Goal: Check status: Check status

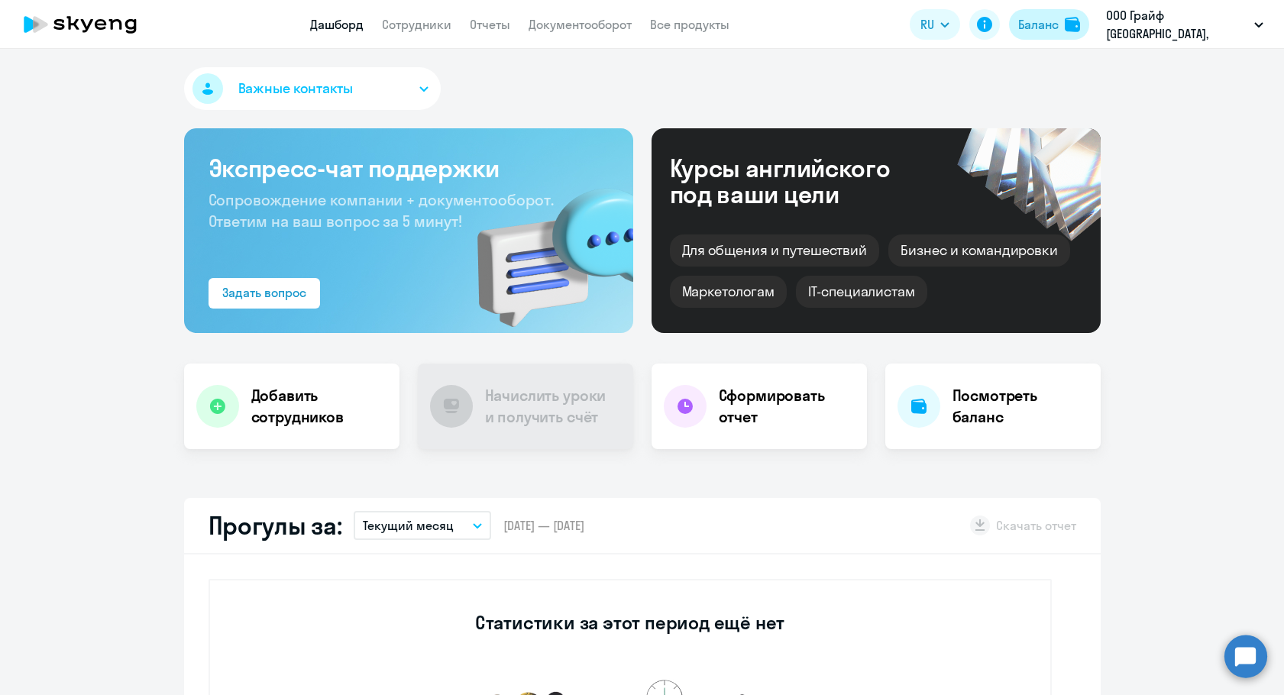
click at [1054, 30] on div "Баланс" at bounding box center [1038, 24] width 40 height 18
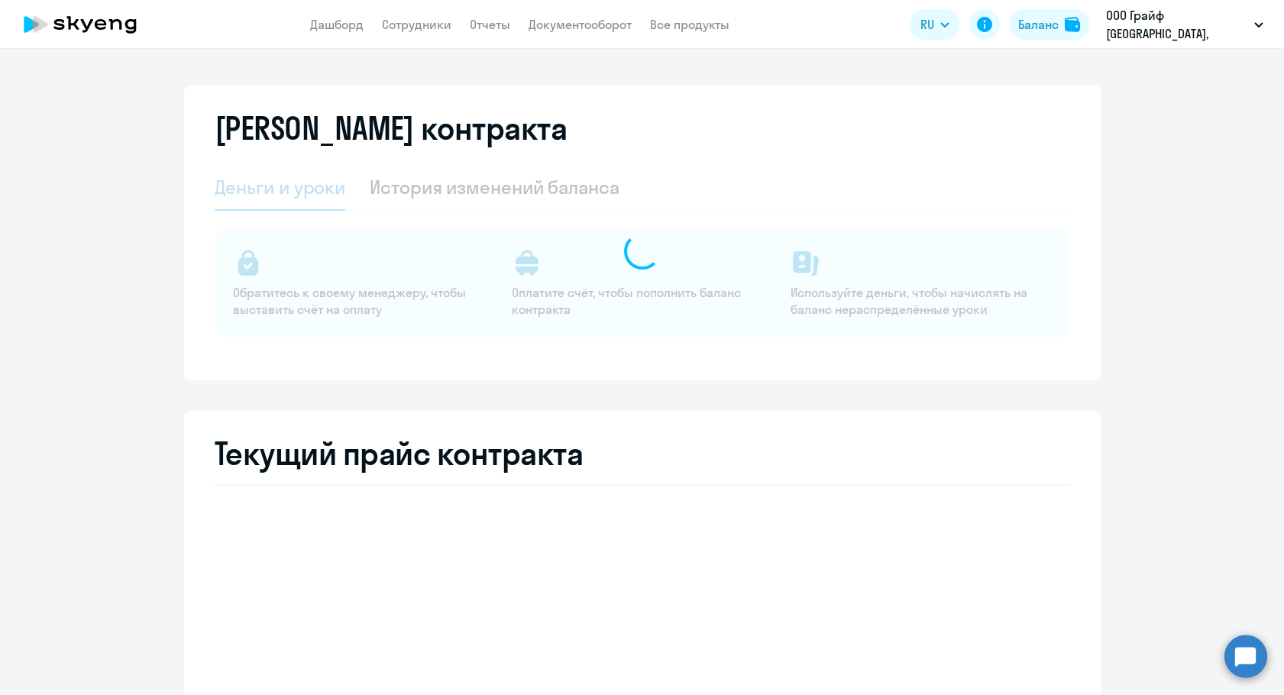
select select "english_adult_not_native_speaker"
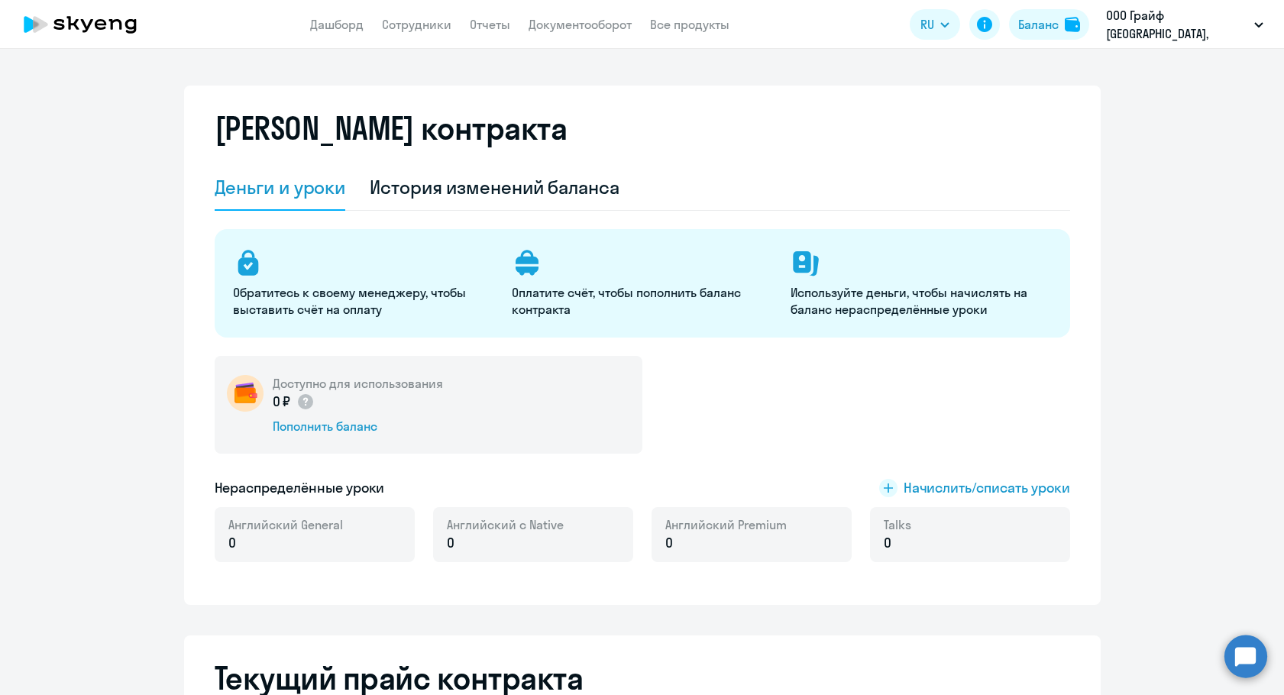
click at [306, 435] on div "Доступно для использования 0 ₽ Пополнить баланс" at bounding box center [429, 405] width 428 height 98
click at [307, 431] on div "Пополнить баланс" at bounding box center [358, 426] width 170 height 17
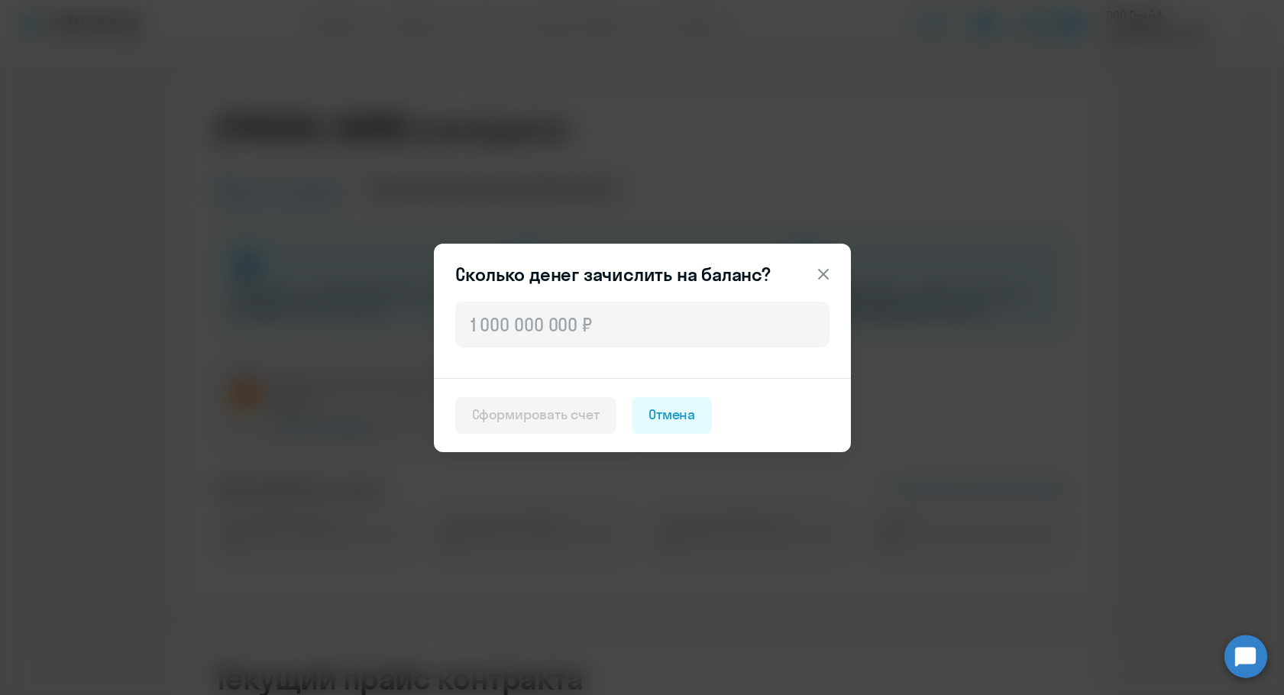
click at [484, 353] on div at bounding box center [642, 338] width 417 height 79
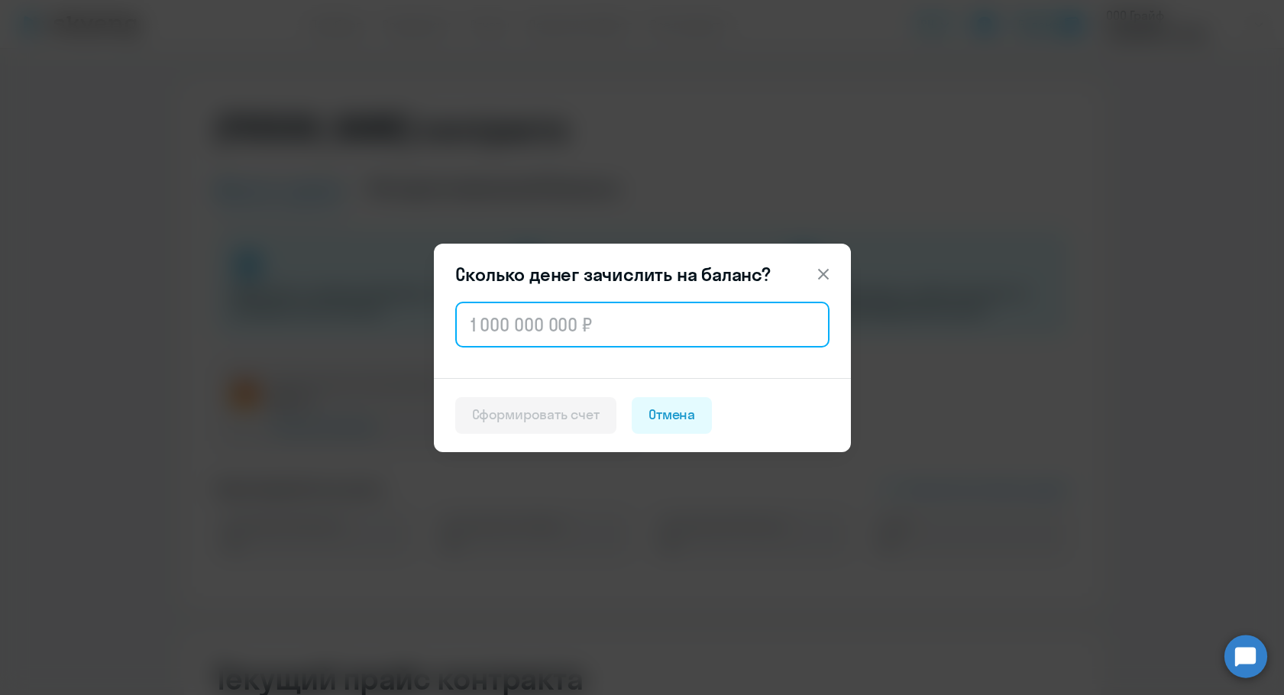
click at [490, 337] on input "text" at bounding box center [642, 325] width 374 height 46
paste input "100 104"
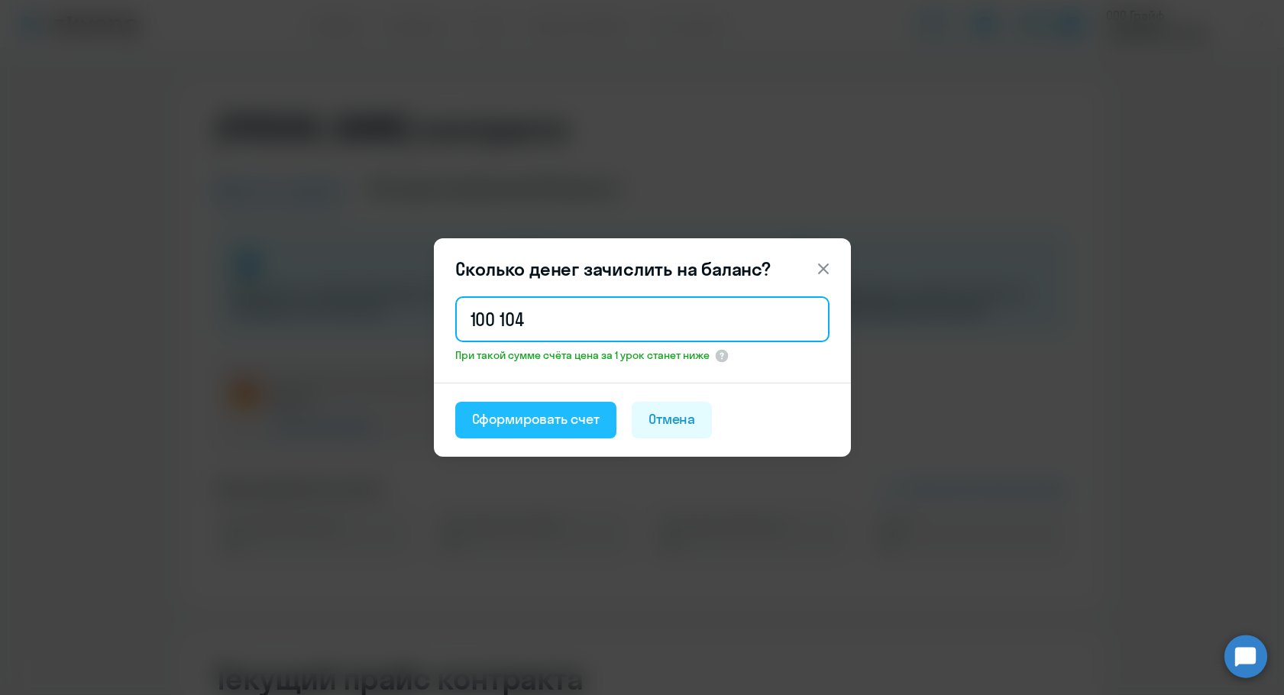
type input "100 104"
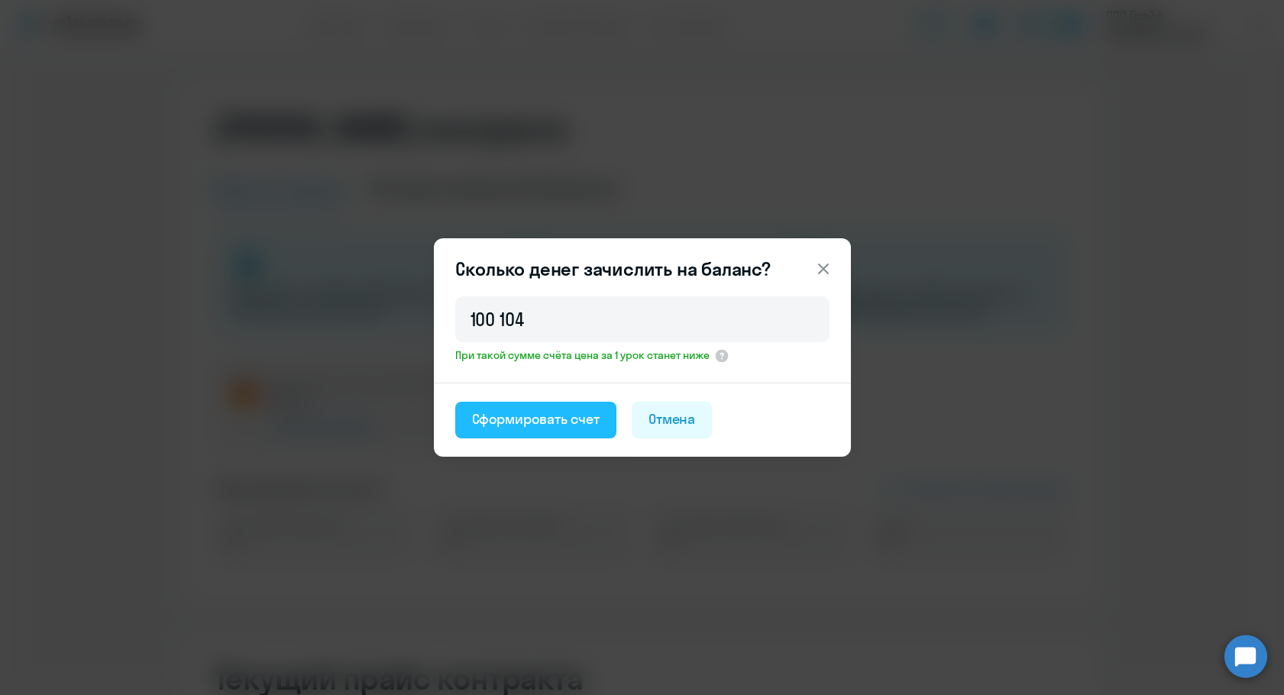
click at [484, 419] on div "Сформировать счет" at bounding box center [536, 419] width 128 height 20
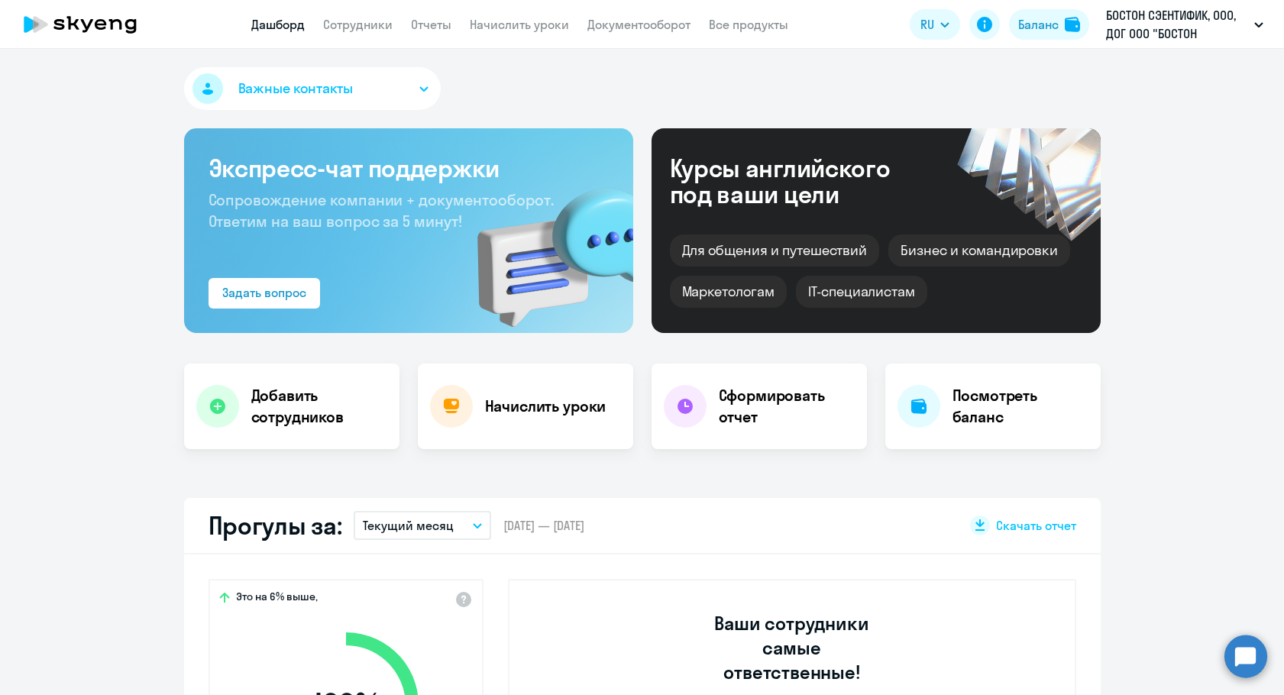
select select "30"
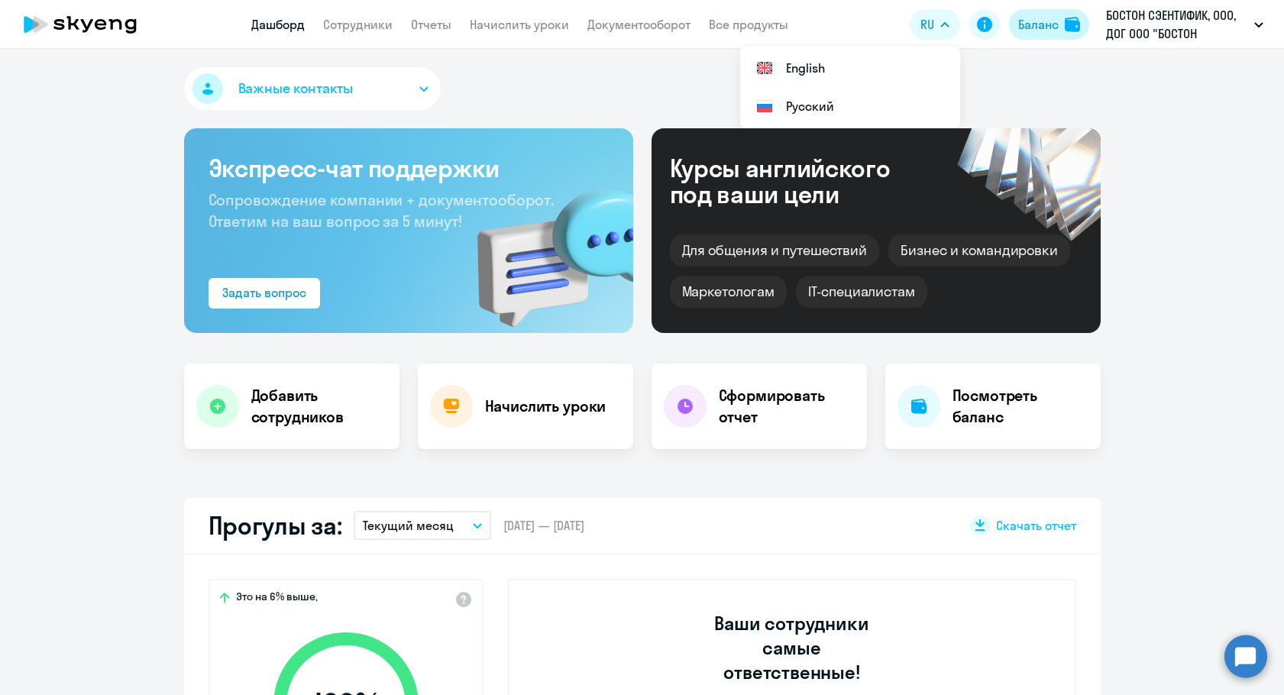
click at [1033, 31] on div "Баланс" at bounding box center [1038, 24] width 40 height 18
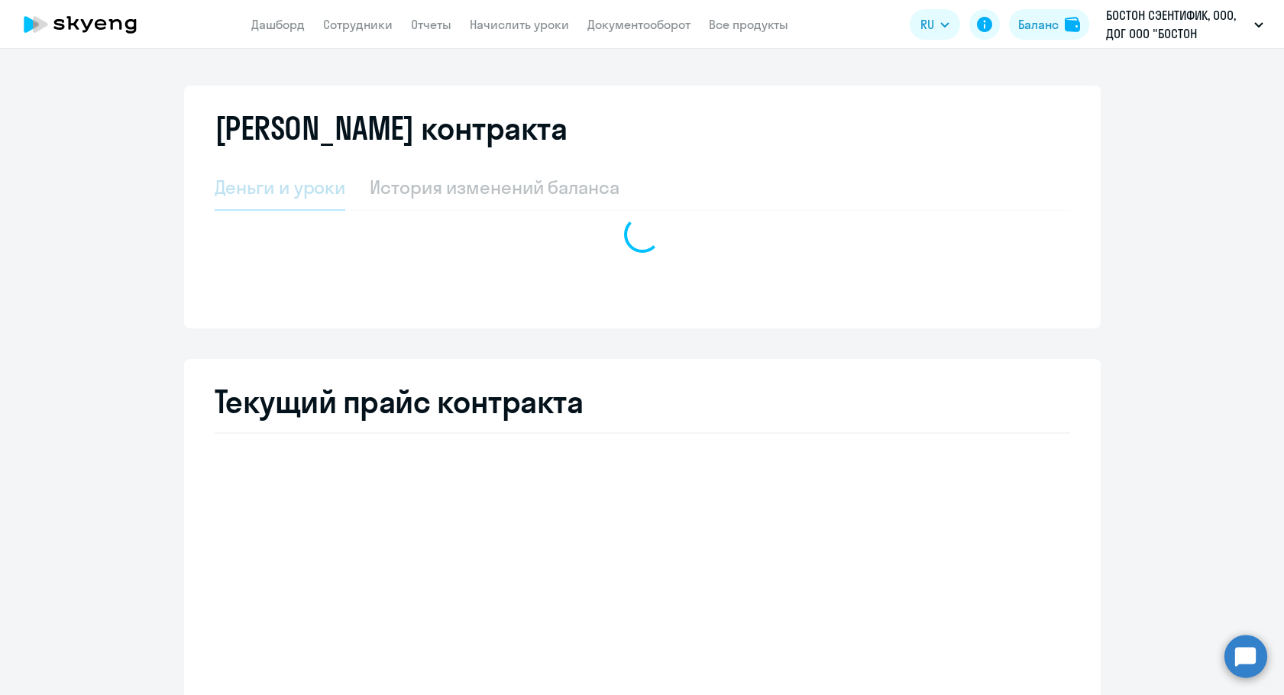
select select "english_adult_not_native_speaker"
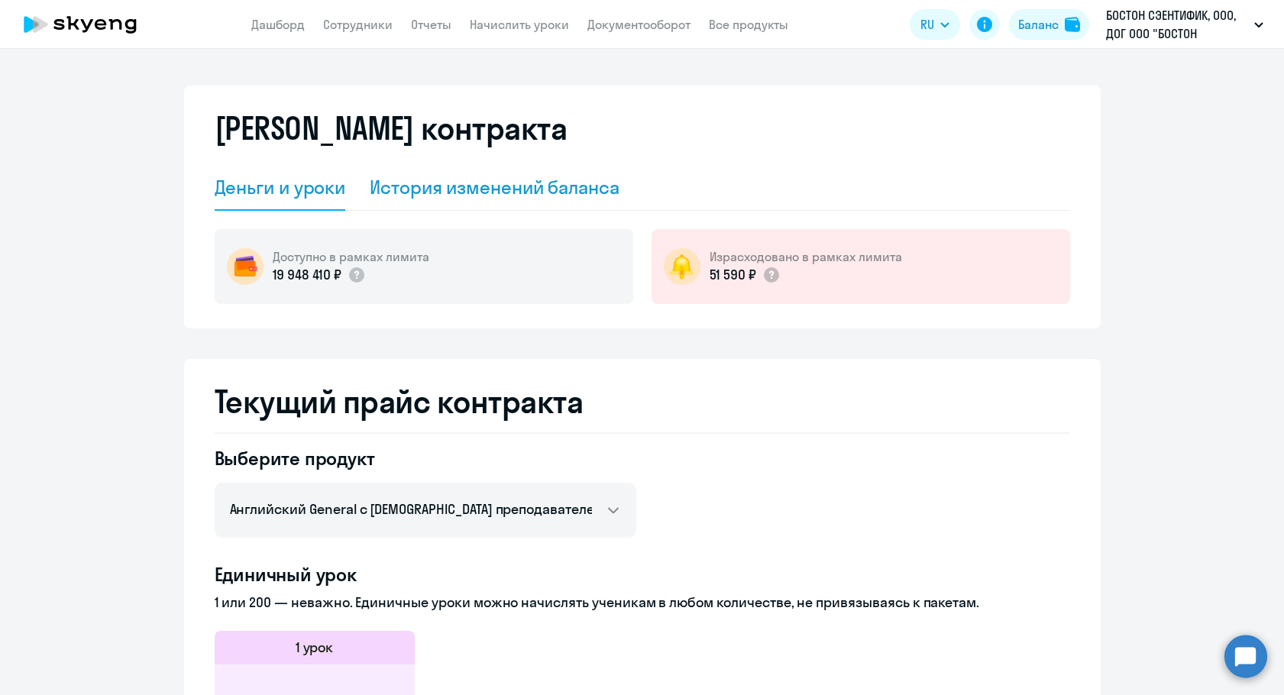
click at [571, 185] on div "История изменений баланса" at bounding box center [495, 187] width 250 height 24
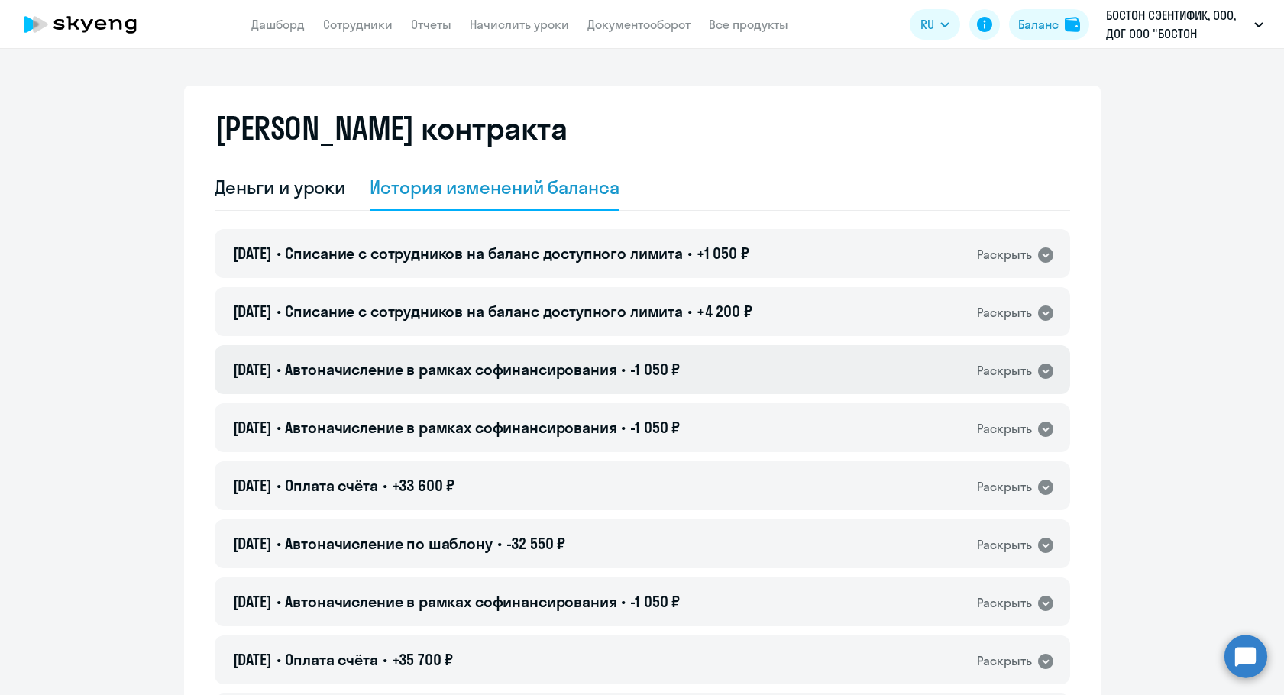
click at [605, 374] on span "Автоначисление в рамках софинансирования" at bounding box center [451, 369] width 332 height 19
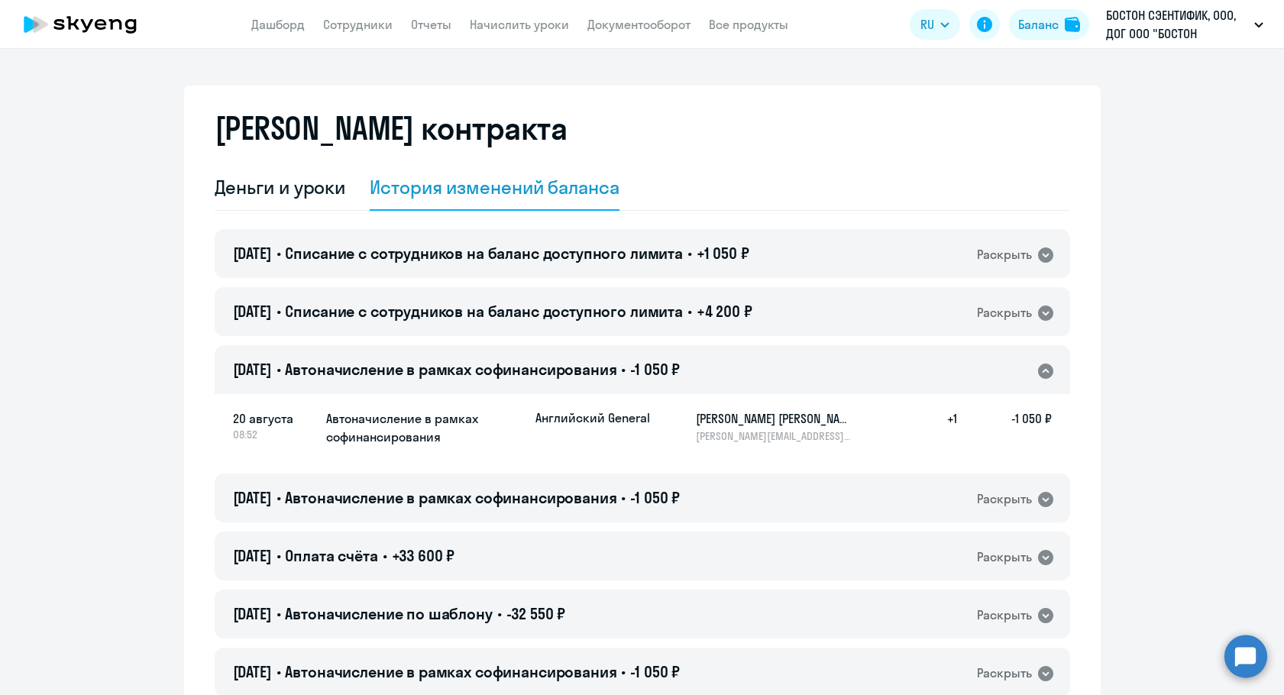
click at [605, 374] on span "Автоначисление в рамках софинансирования" at bounding box center [451, 369] width 332 height 19
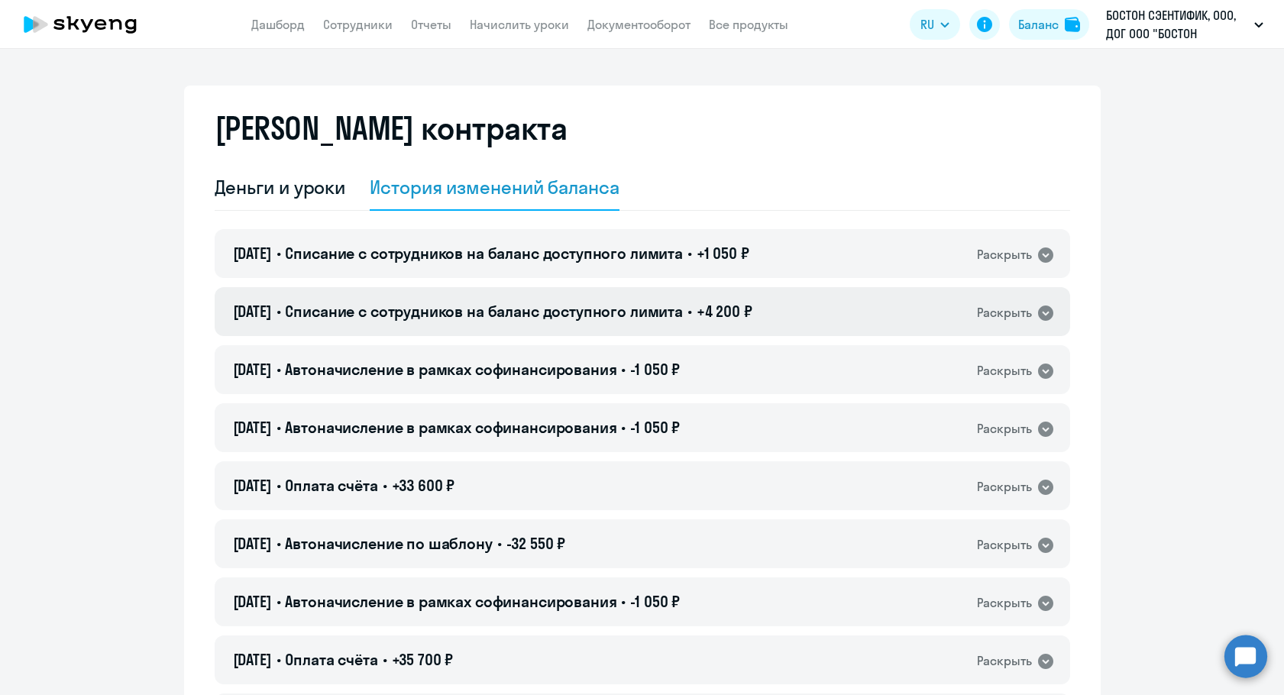
click at [633, 317] on span "Списание с сотрудников на баланс доступного лимита" at bounding box center [484, 311] width 398 height 19
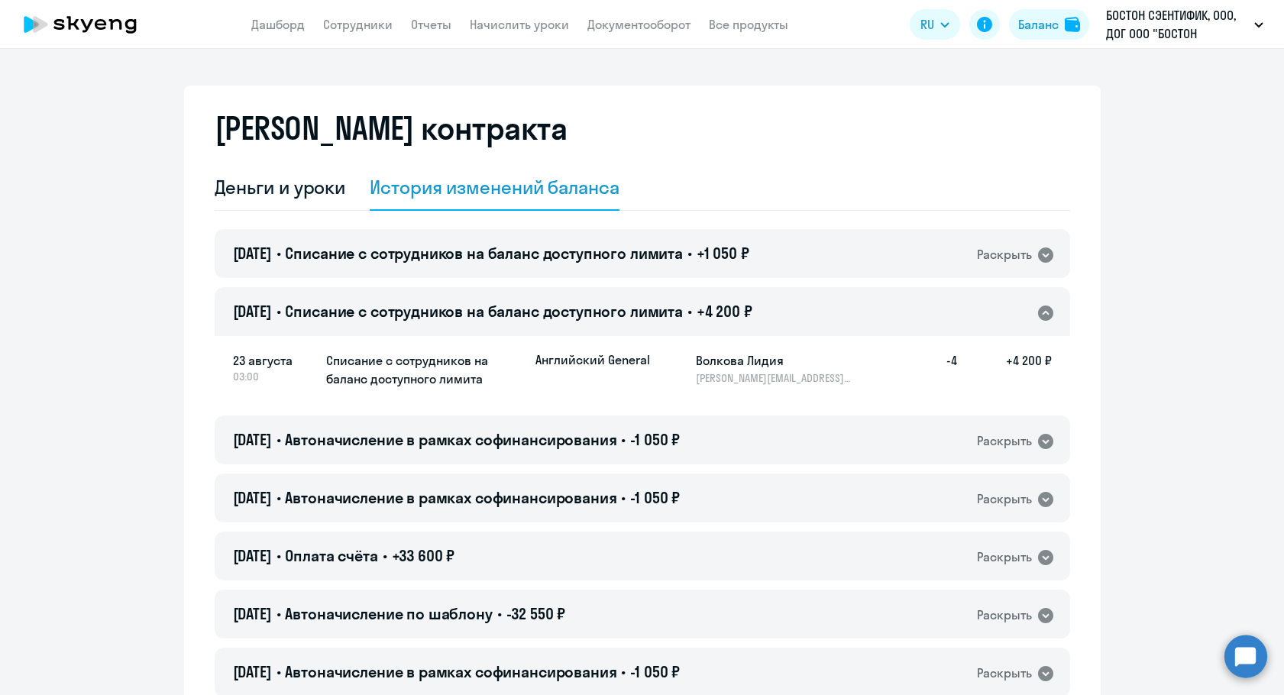
click at [633, 317] on span "Списание с сотрудников на баланс доступного лимита" at bounding box center [484, 311] width 398 height 19
click at [649, 263] on h4 "[DATE] • Списание с сотрудников на баланс доступного лимита • +1 050 ₽" at bounding box center [491, 253] width 516 height 21
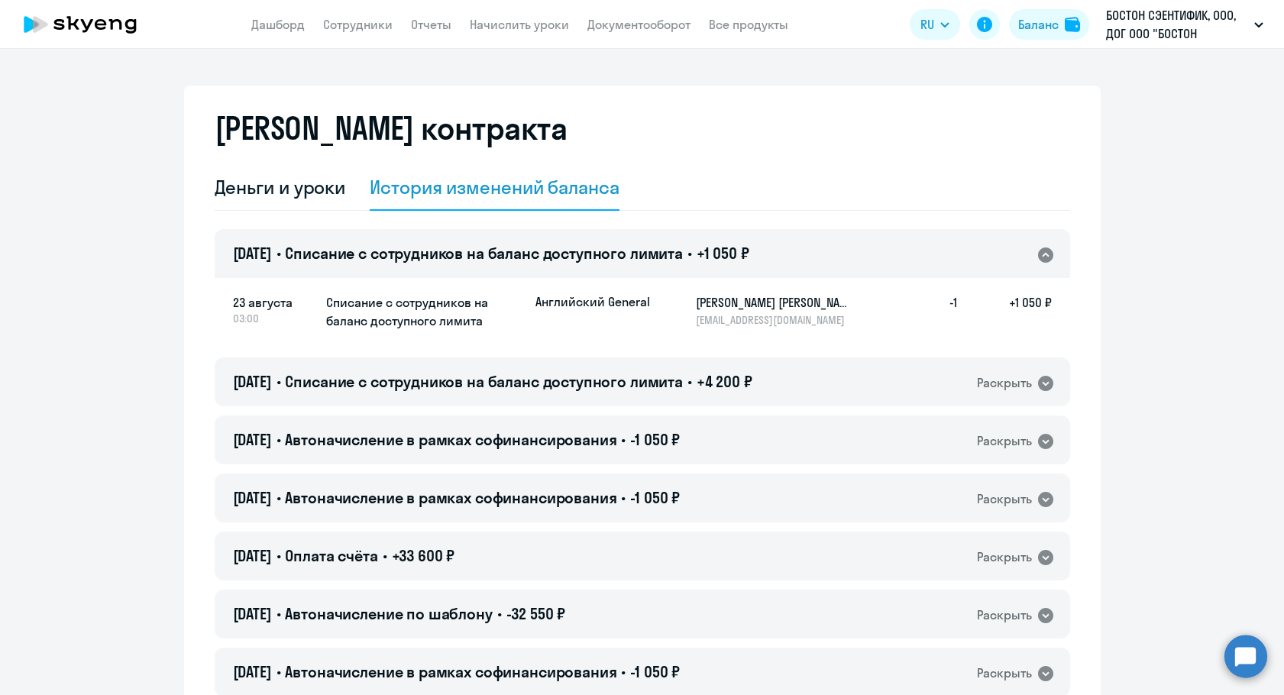
click at [649, 262] on h4 "[DATE] • Списание с сотрудников на баланс доступного лимита • +1 050 ₽" at bounding box center [491, 253] width 516 height 21
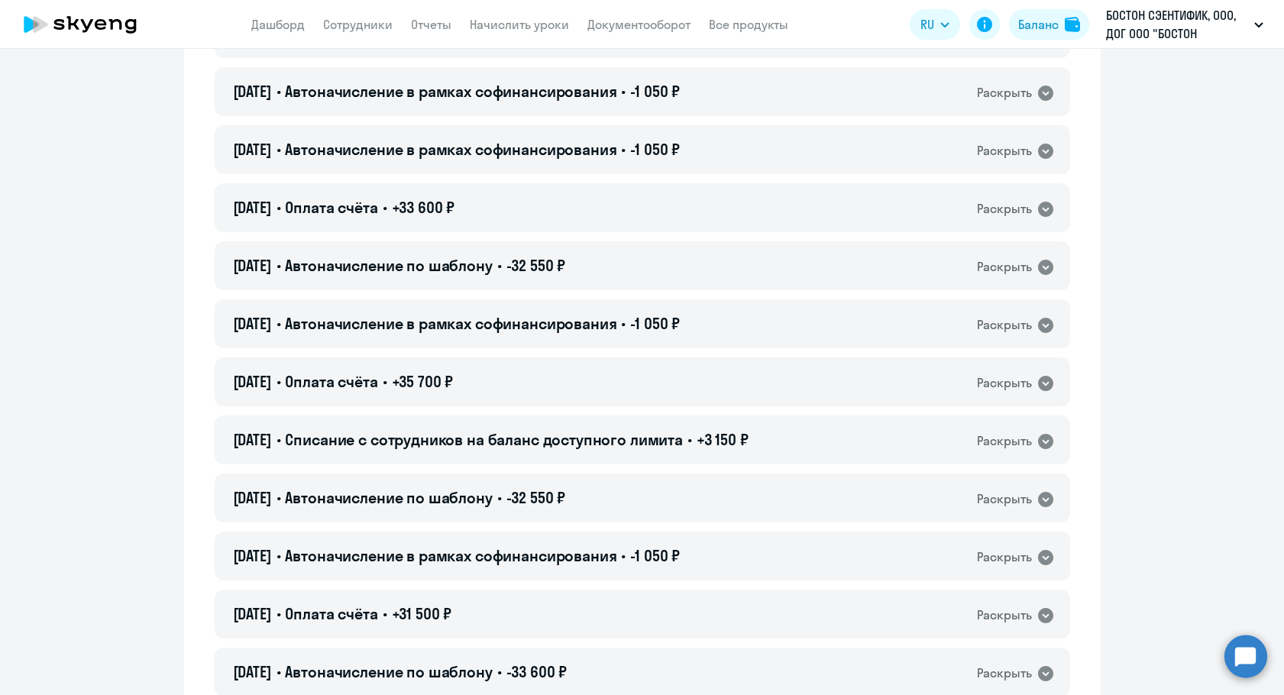
scroll to position [306, 0]
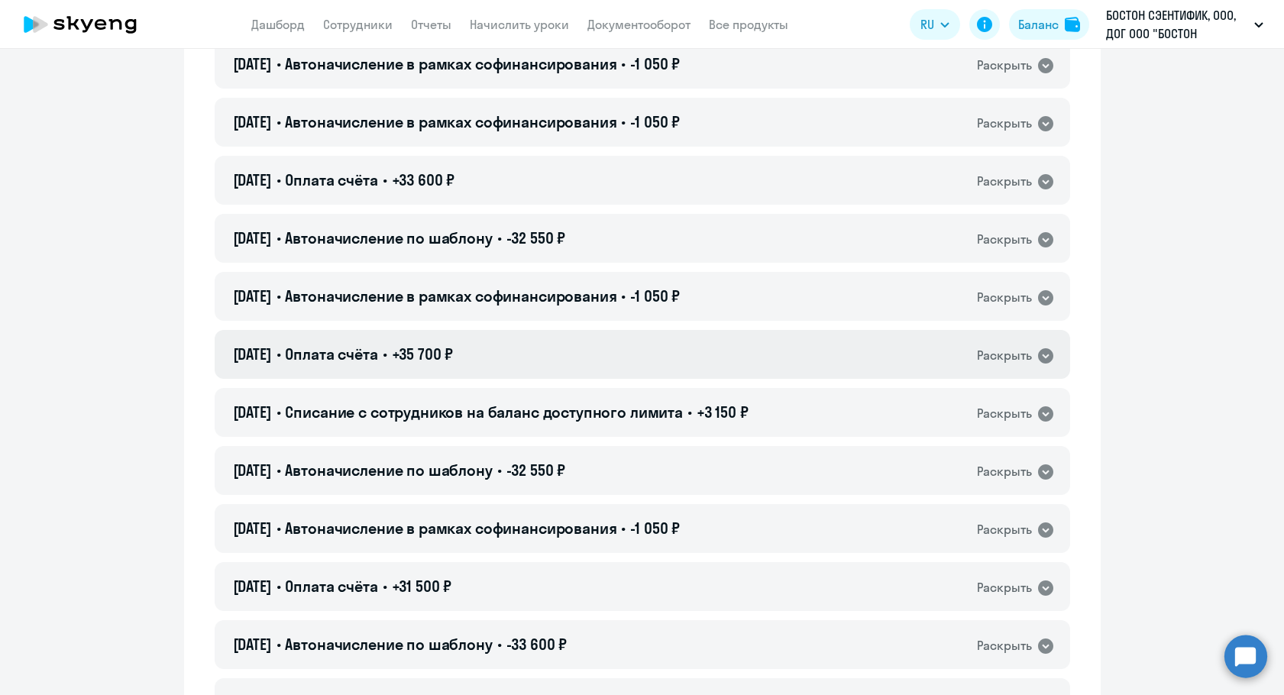
click at [583, 348] on div "[DATE] • Оплата счёта • +35 700 ₽ Раскрыть" at bounding box center [643, 354] width 856 height 49
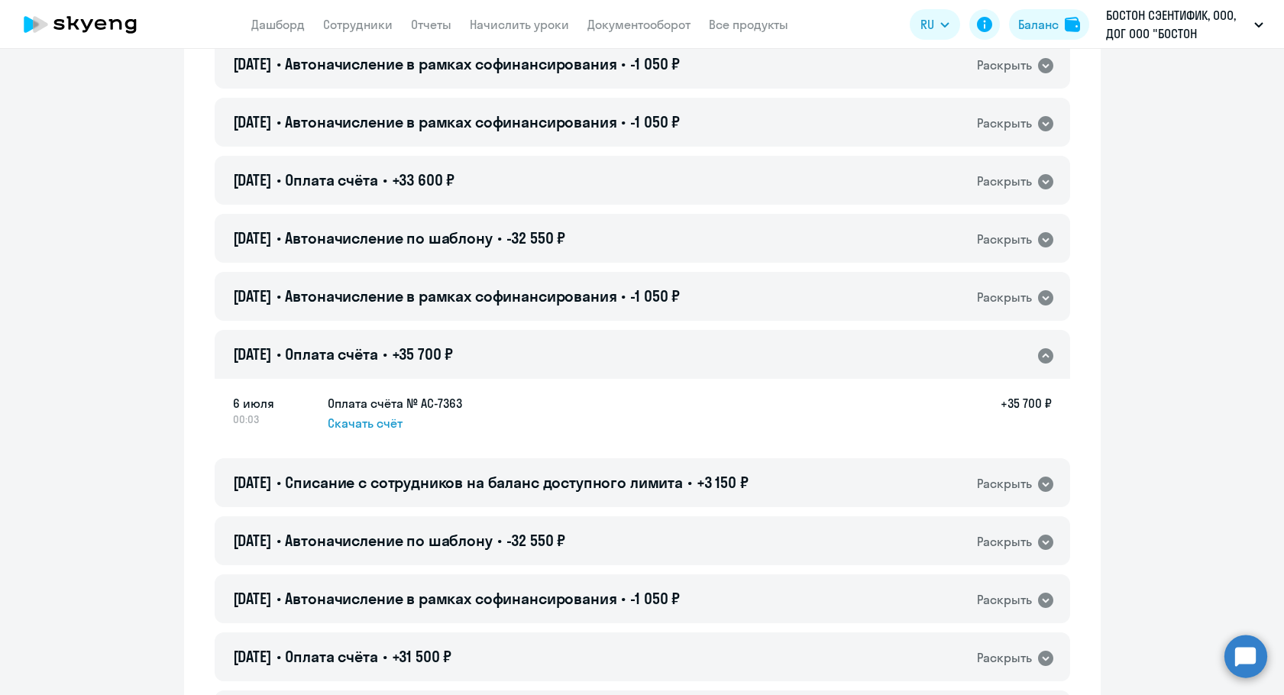
click at [583, 348] on div "[DATE] • Оплата счёта • +35 700 ₽ Раскрыть" at bounding box center [643, 354] width 856 height 49
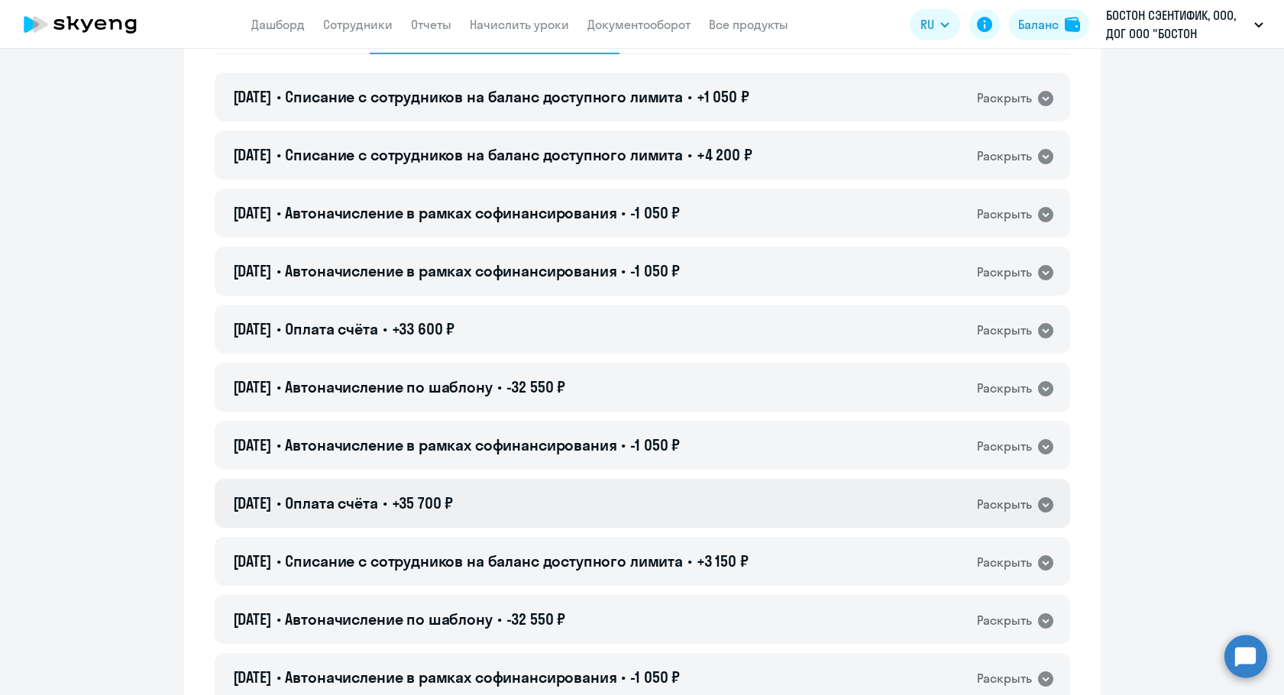
scroll to position [153, 0]
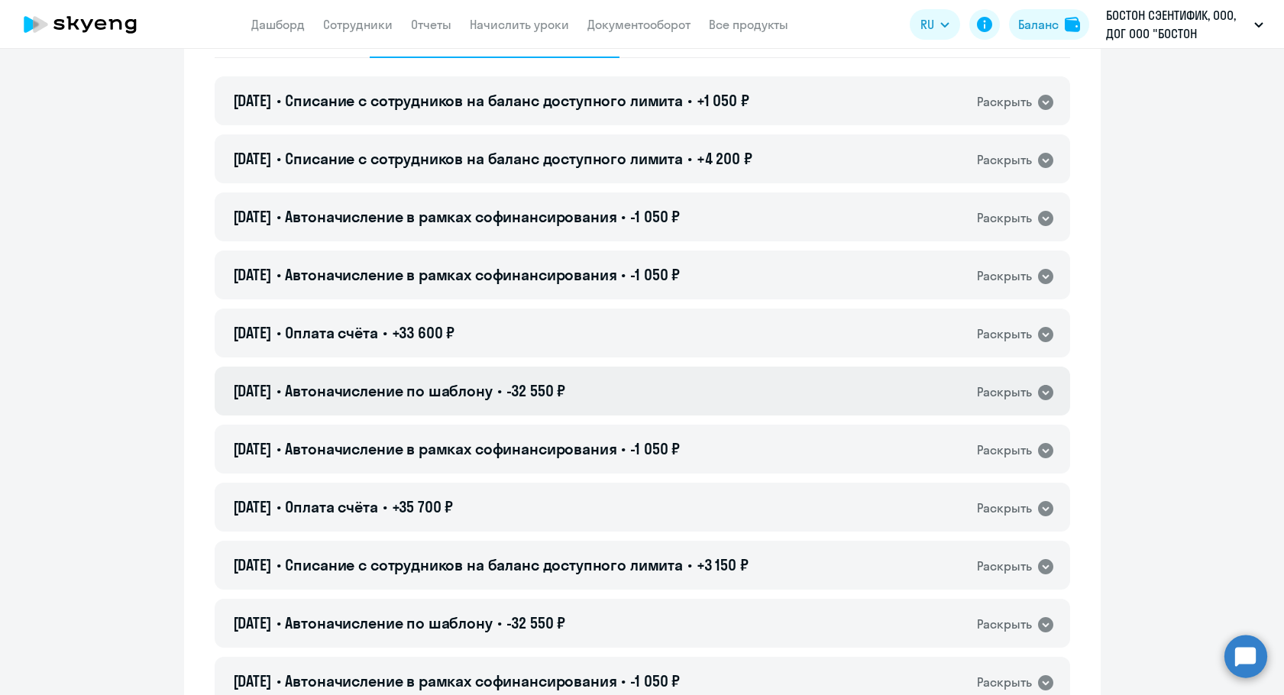
click at [565, 387] on span "-32 550 ₽" at bounding box center [536, 390] width 60 height 19
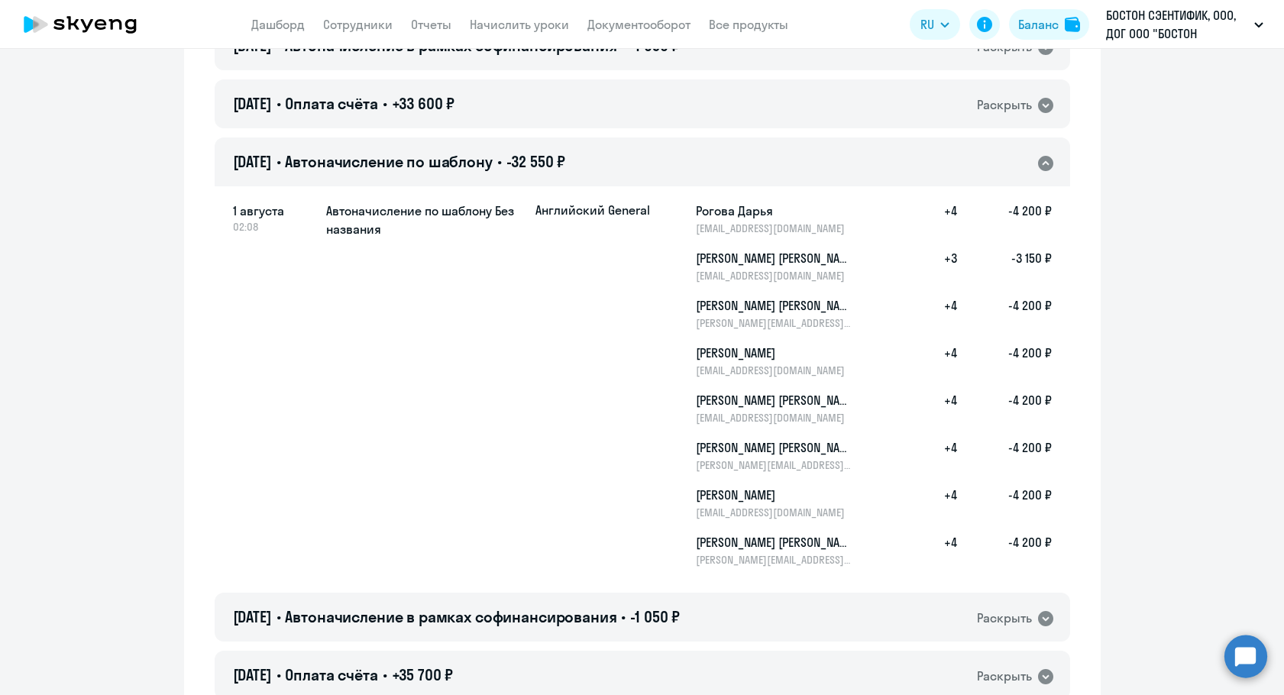
scroll to position [306, 0]
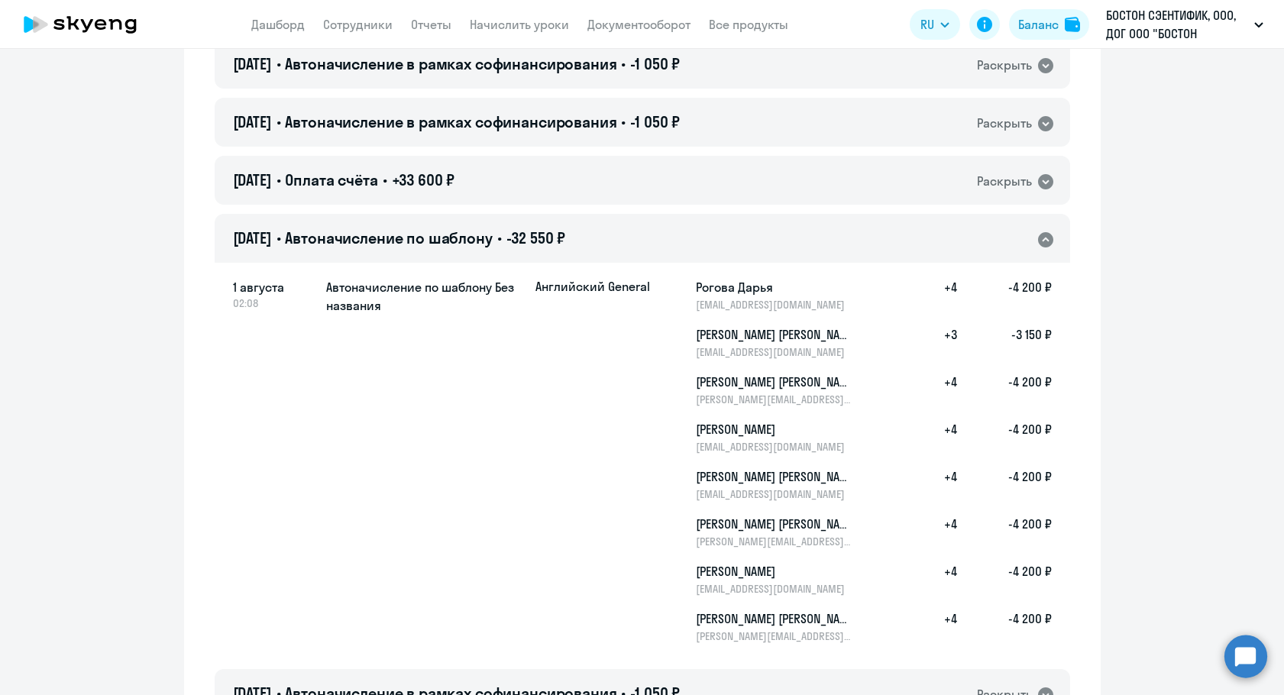
click at [629, 228] on div "[DATE] • Автоначисление по шаблону • -32 550 ₽ Раскрыть" at bounding box center [643, 238] width 856 height 49
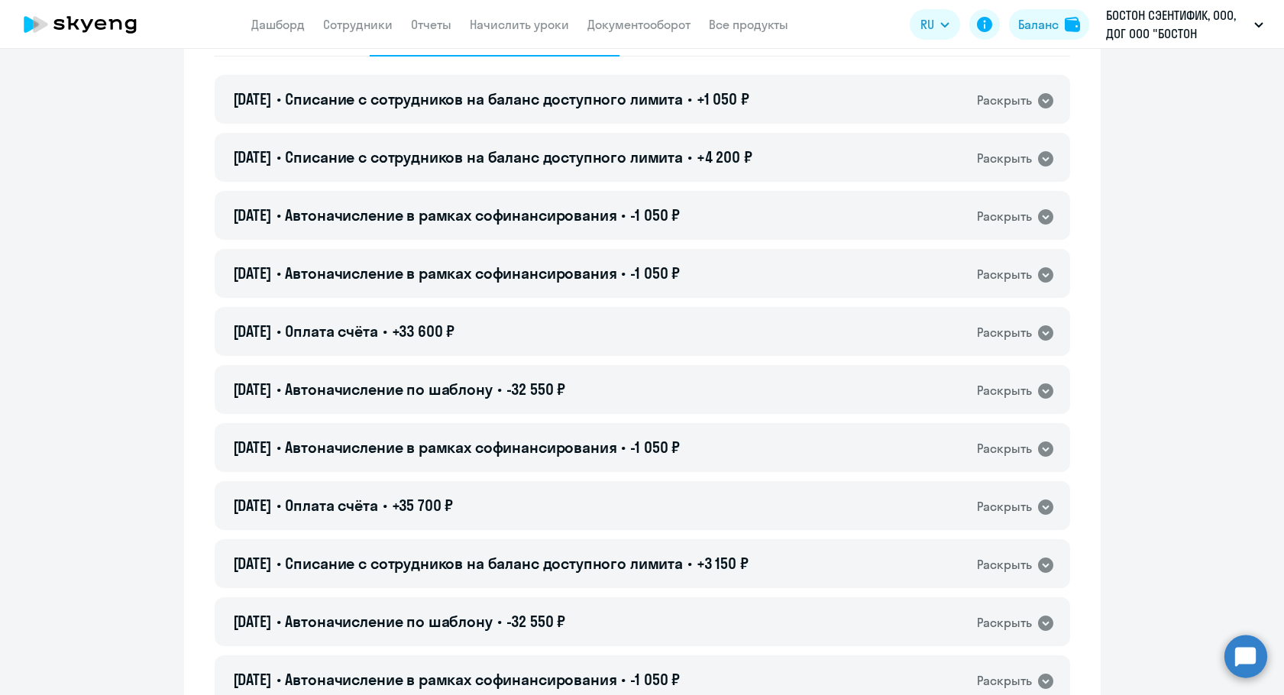
scroll to position [0, 0]
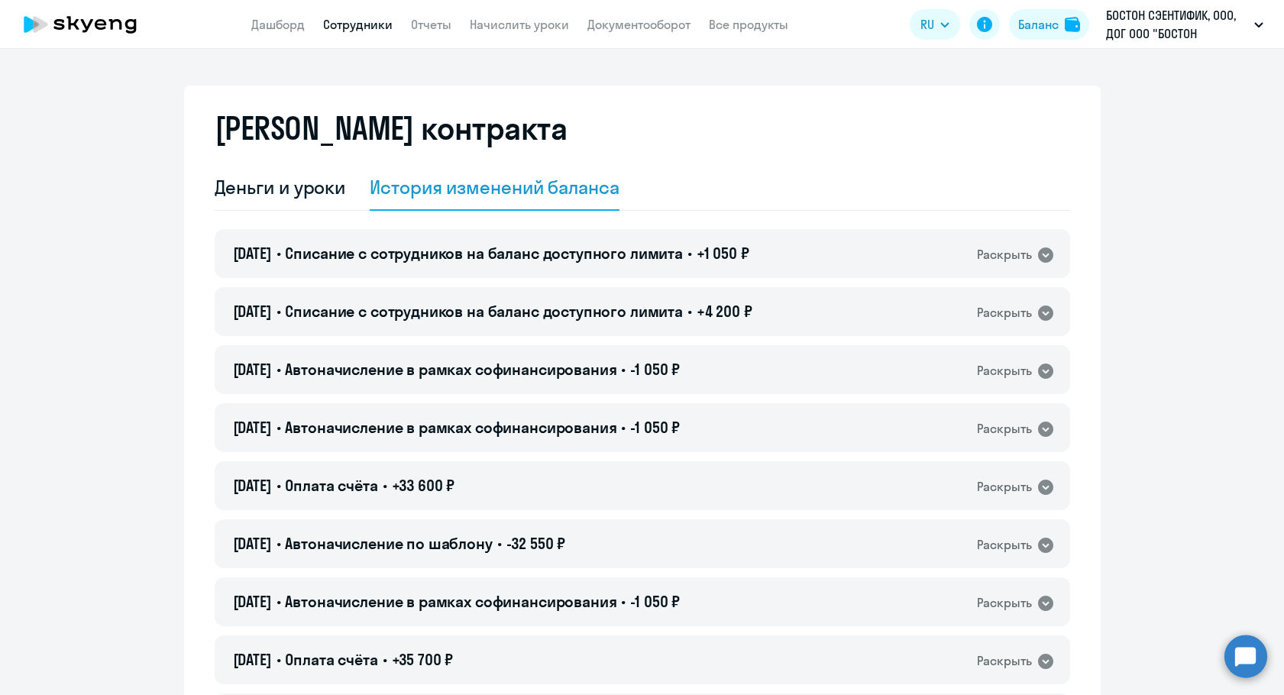
click at [355, 28] on link "Сотрудники" at bounding box center [358, 24] width 70 height 15
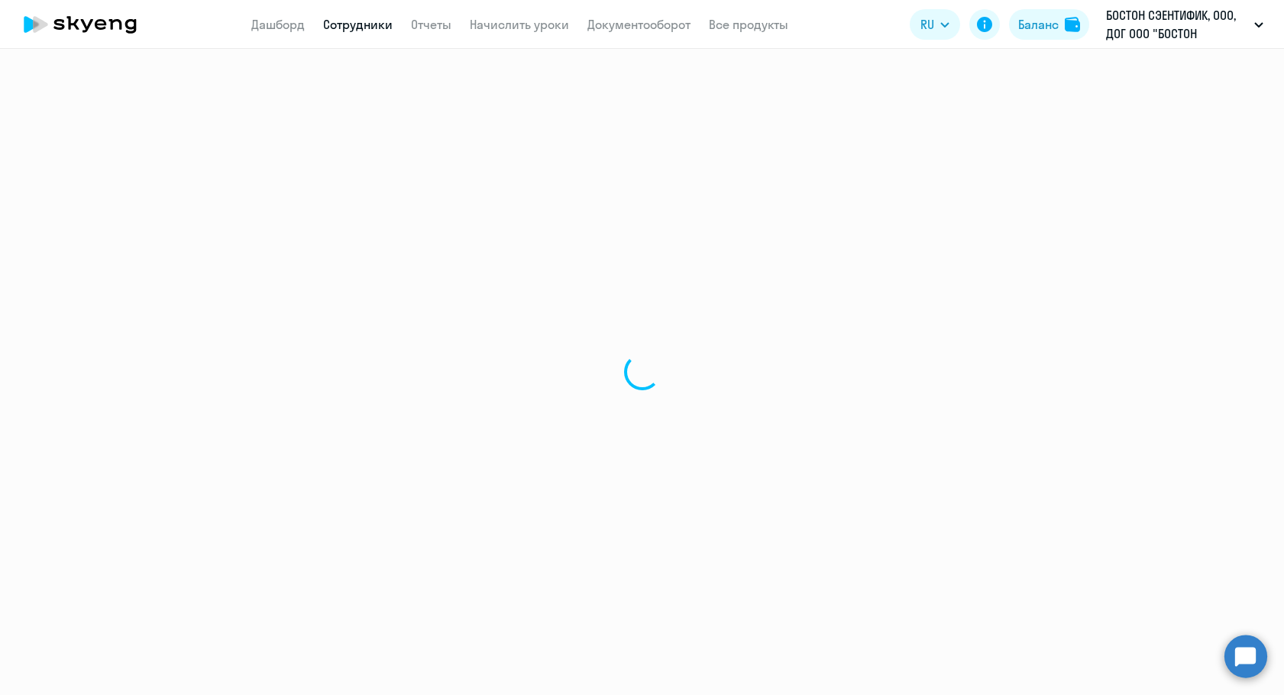
select select "30"
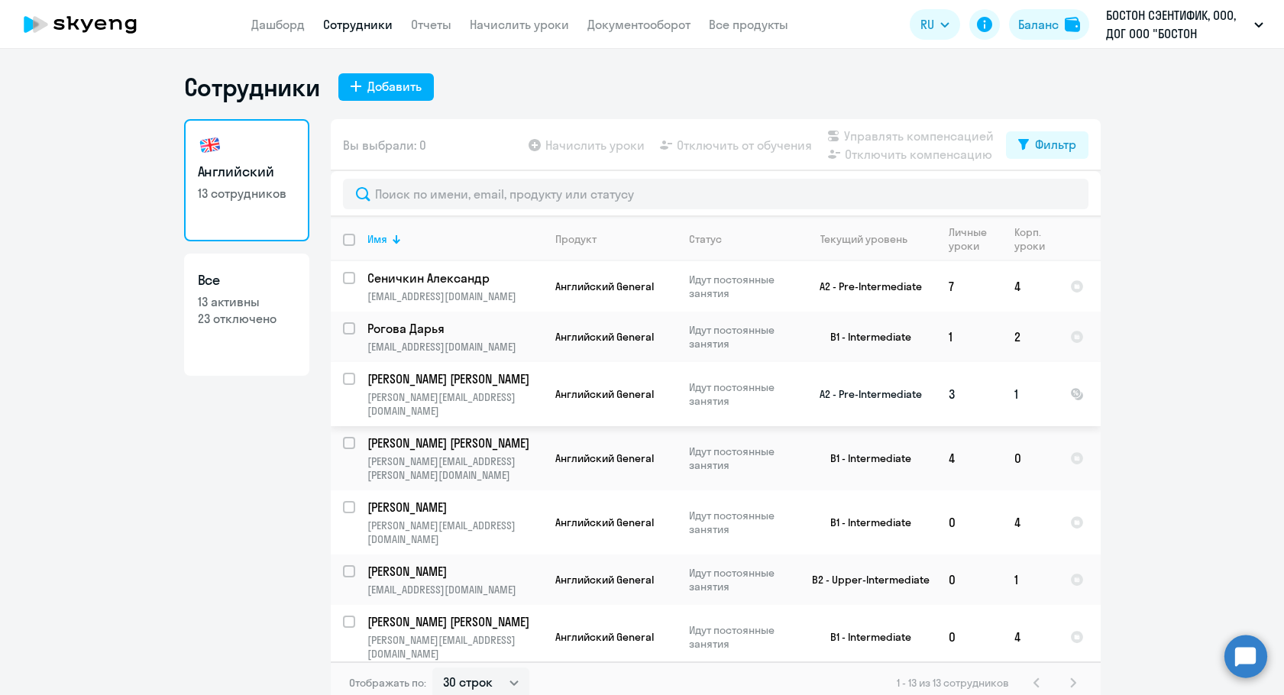
click at [478, 382] on p "[PERSON_NAME] [PERSON_NAME]" at bounding box center [453, 378] width 173 height 17
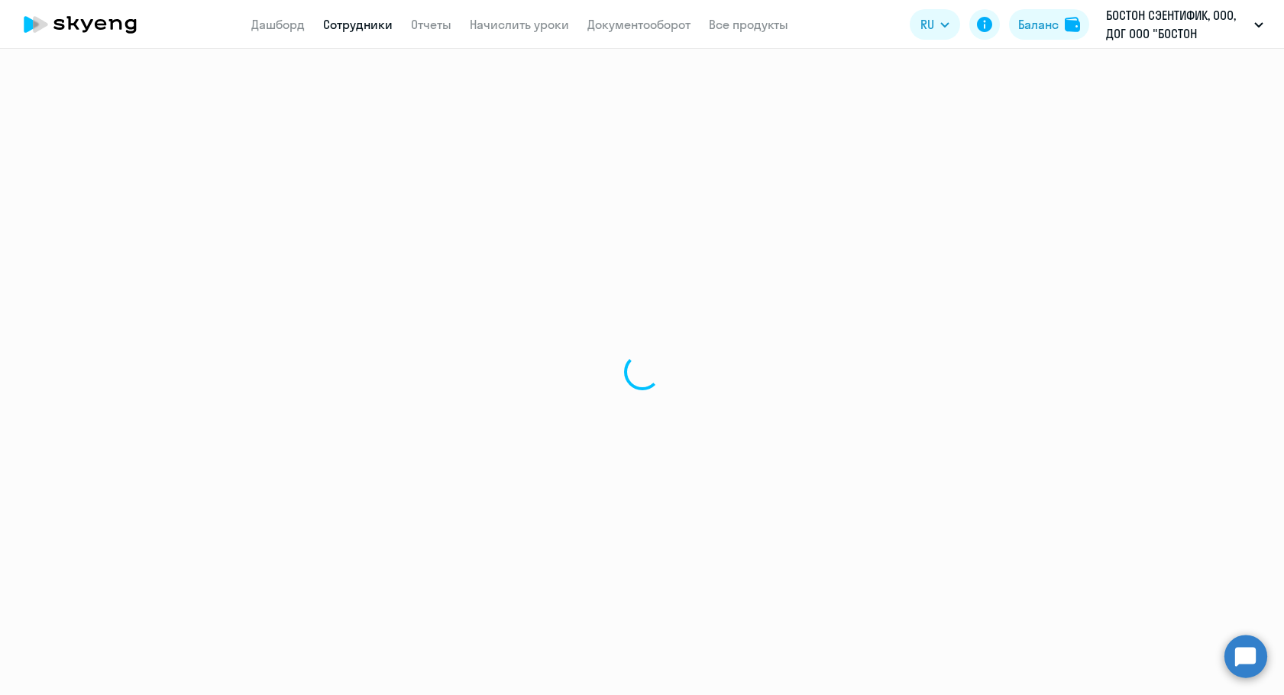
select select "english"
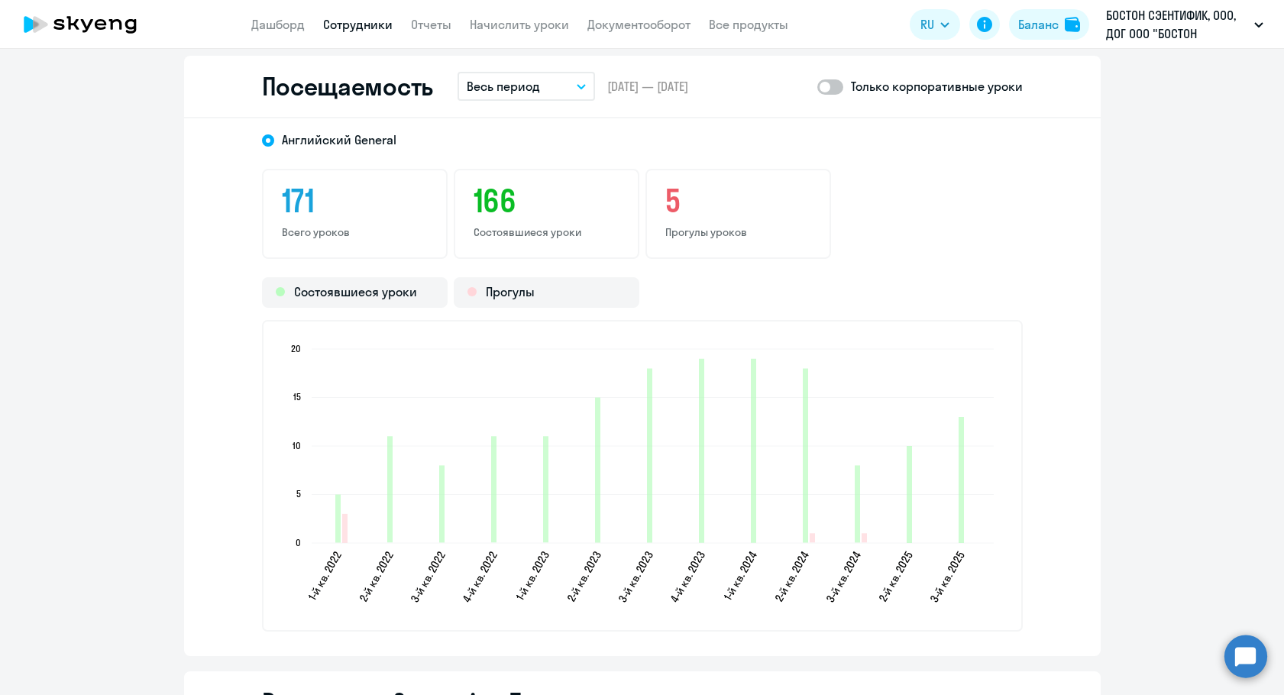
scroll to position [1680, 0]
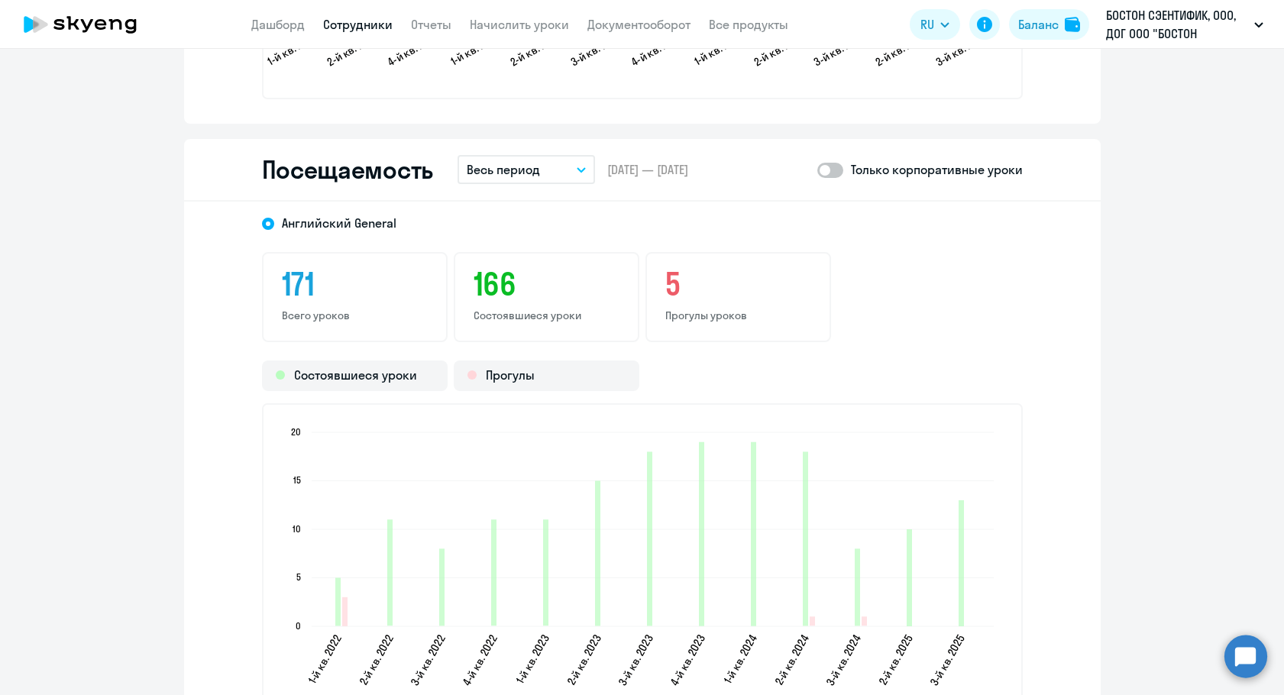
click at [818, 173] on span at bounding box center [830, 170] width 26 height 15
click at [817, 170] on input "checkbox" at bounding box center [817, 170] width 1 height 1
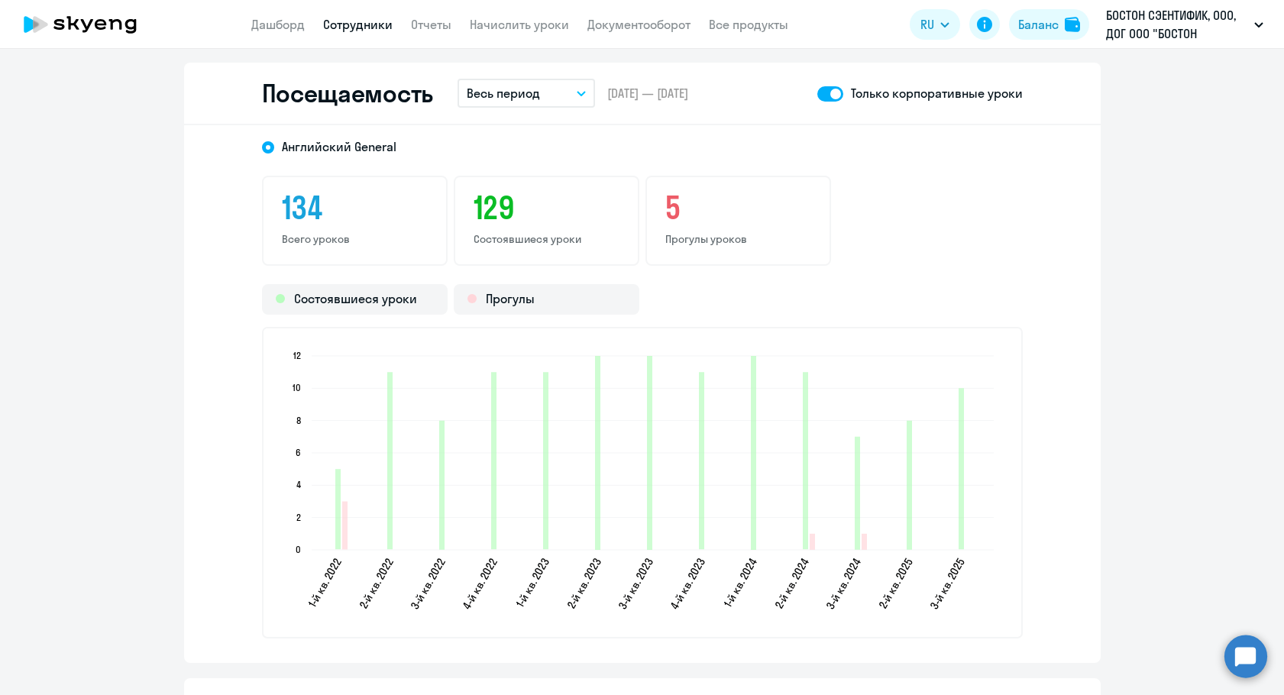
click at [500, 112] on div "Посещаемость Весь период – [DATE] — [DATE] Только корпоративные уроки" at bounding box center [642, 94] width 917 height 63
click at [500, 103] on button "Весь период" at bounding box center [526, 93] width 137 height 29
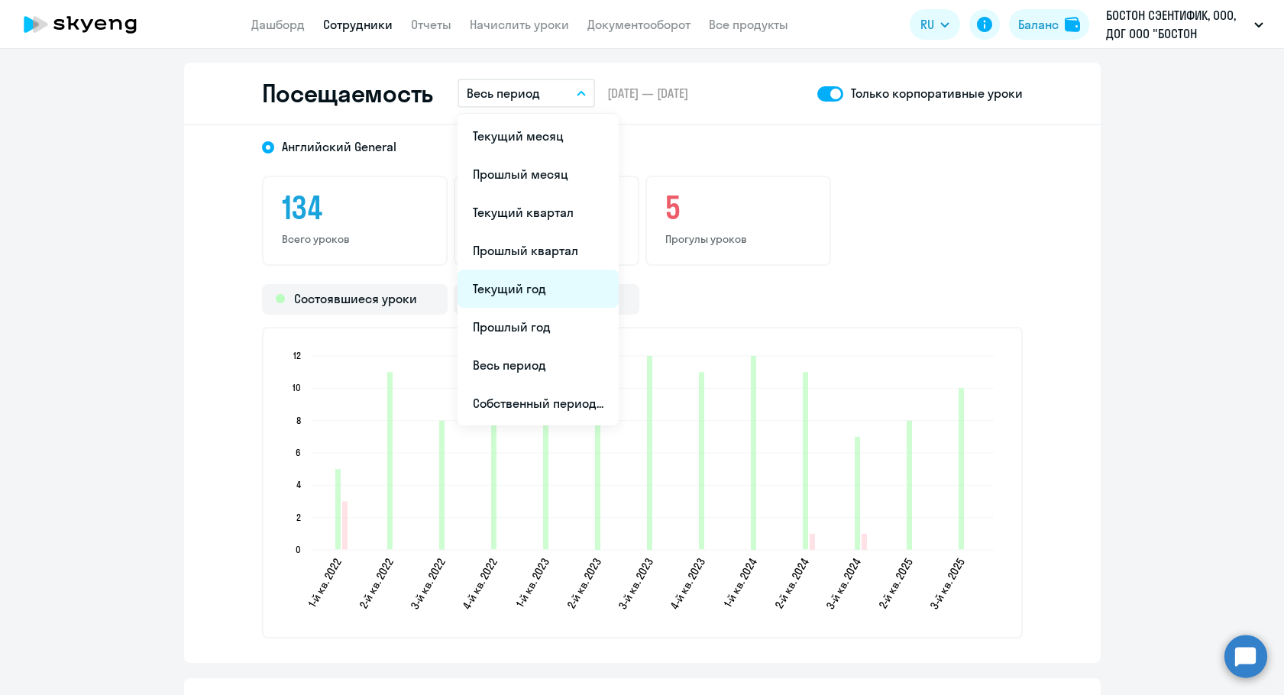
click at [506, 293] on li "Текущий год" at bounding box center [538, 289] width 161 height 38
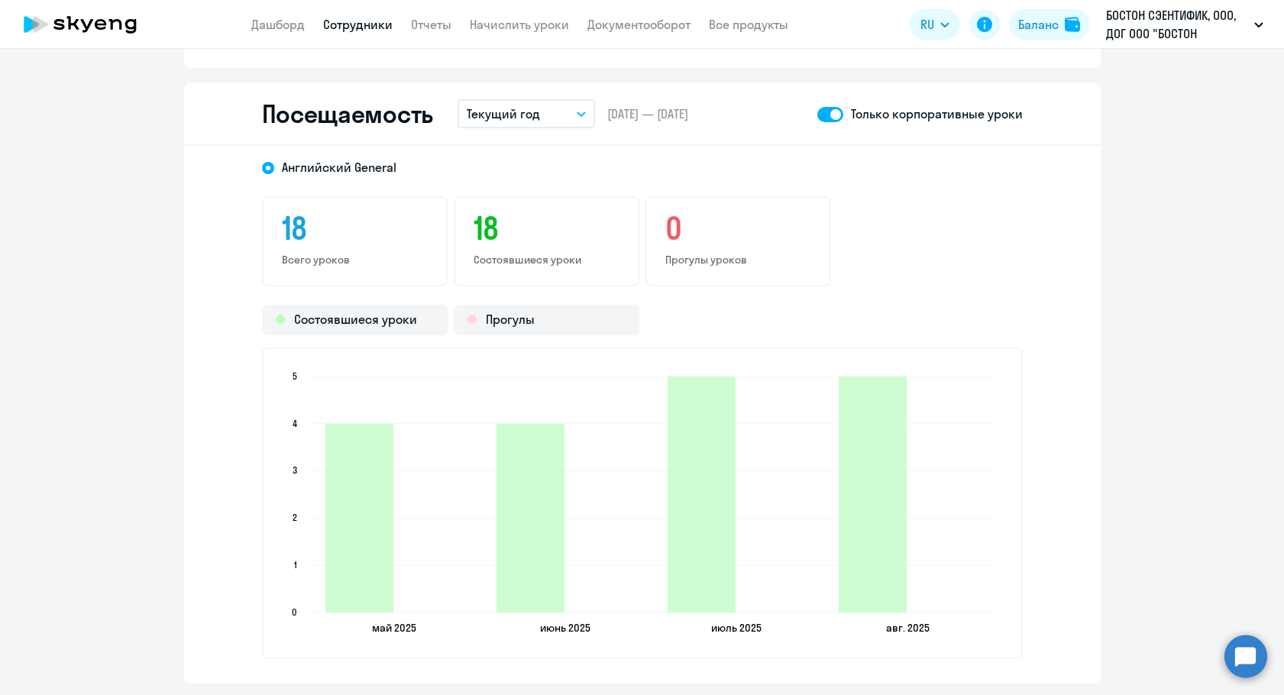
scroll to position [1700, 0]
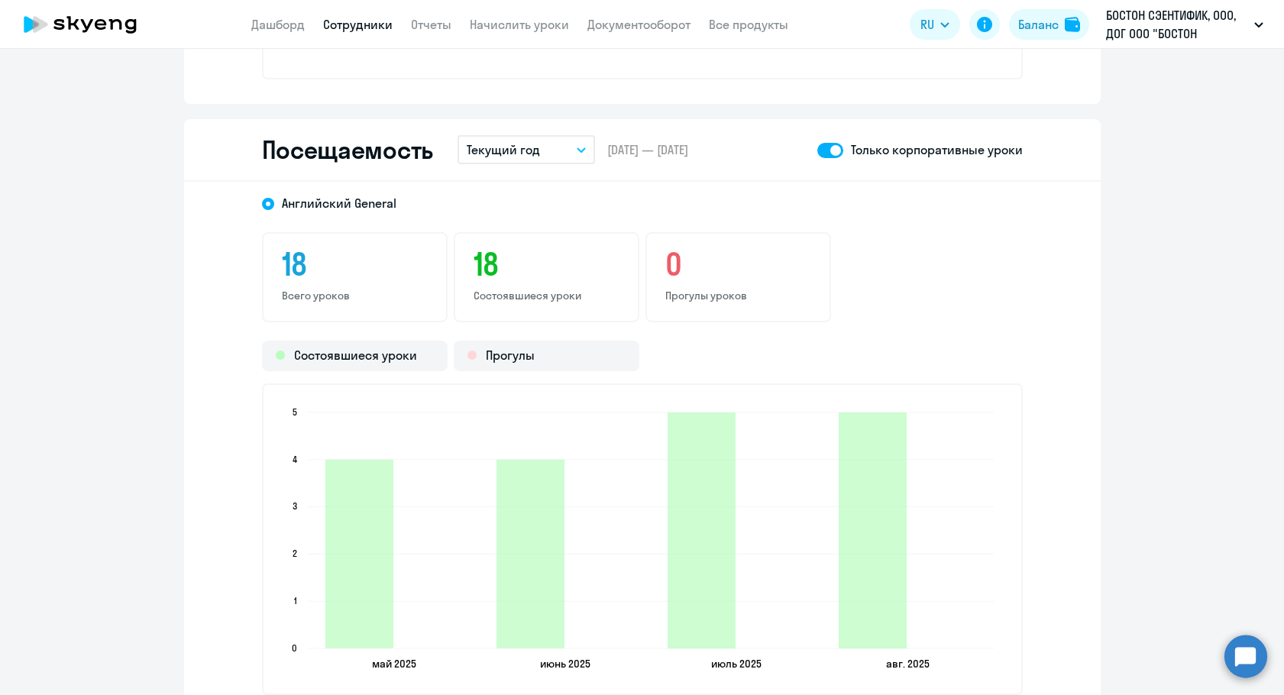
click at [835, 152] on span at bounding box center [830, 150] width 26 height 15
click at [817, 150] on input "checkbox" at bounding box center [817, 150] width 1 height 1
checkbox input "false"
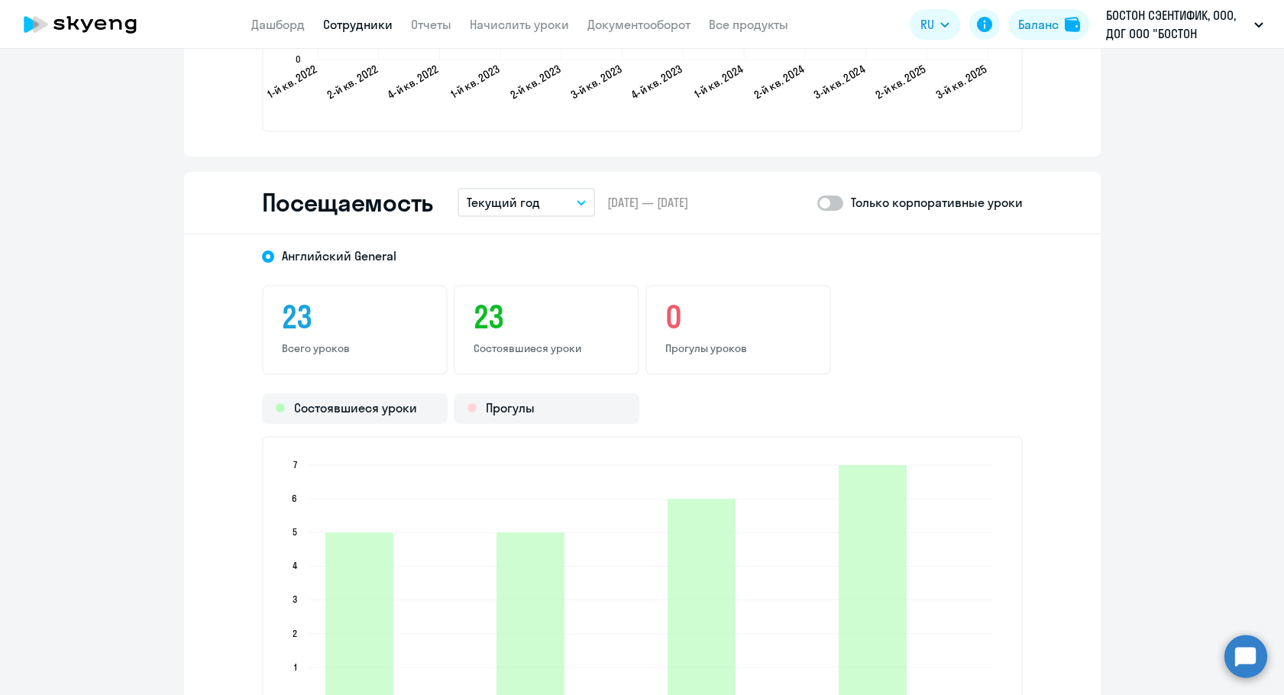
scroll to position [1471, 0]
